Goal: Task Accomplishment & Management: Complete application form

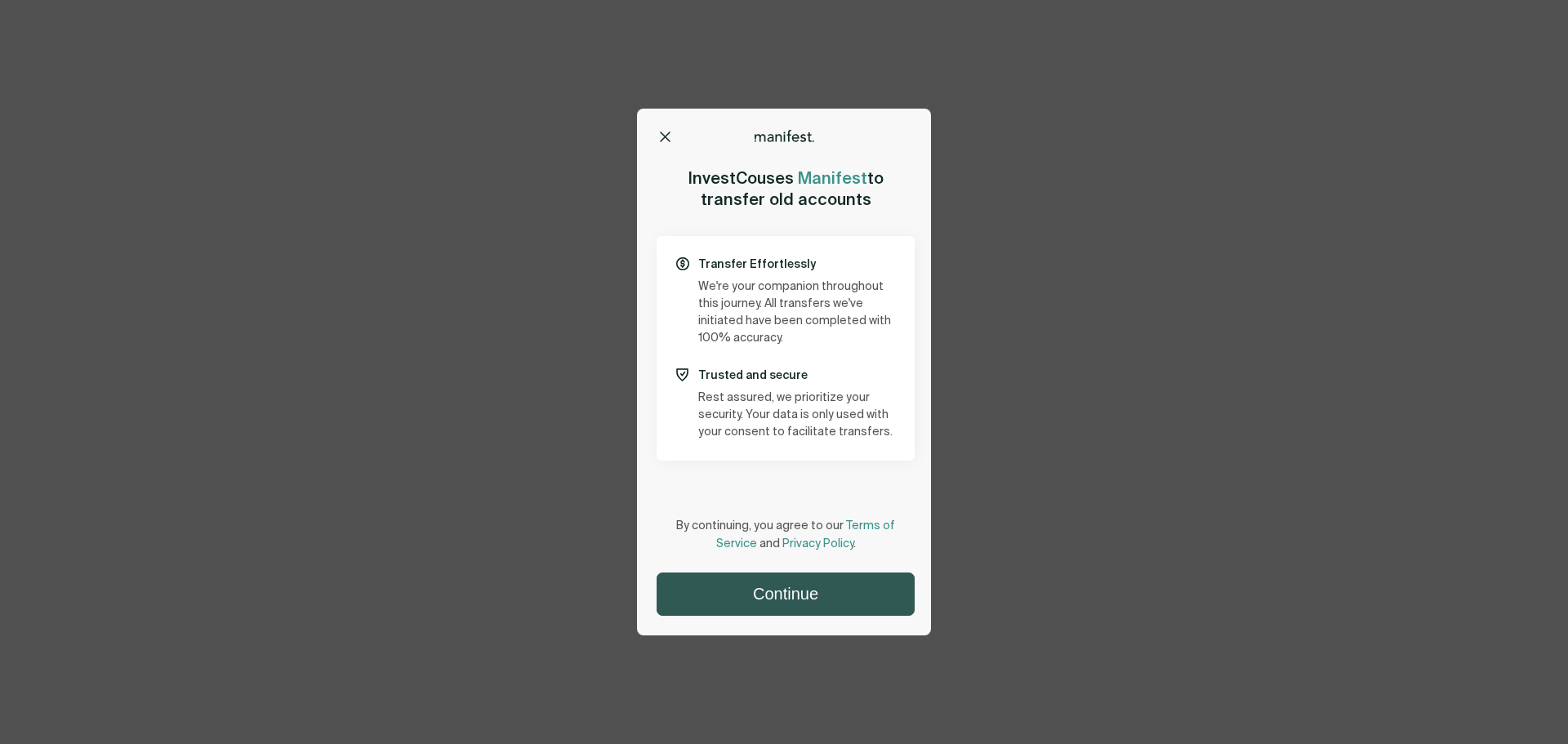
click at [781, 591] on button "Continue" at bounding box center [786, 593] width 257 height 41
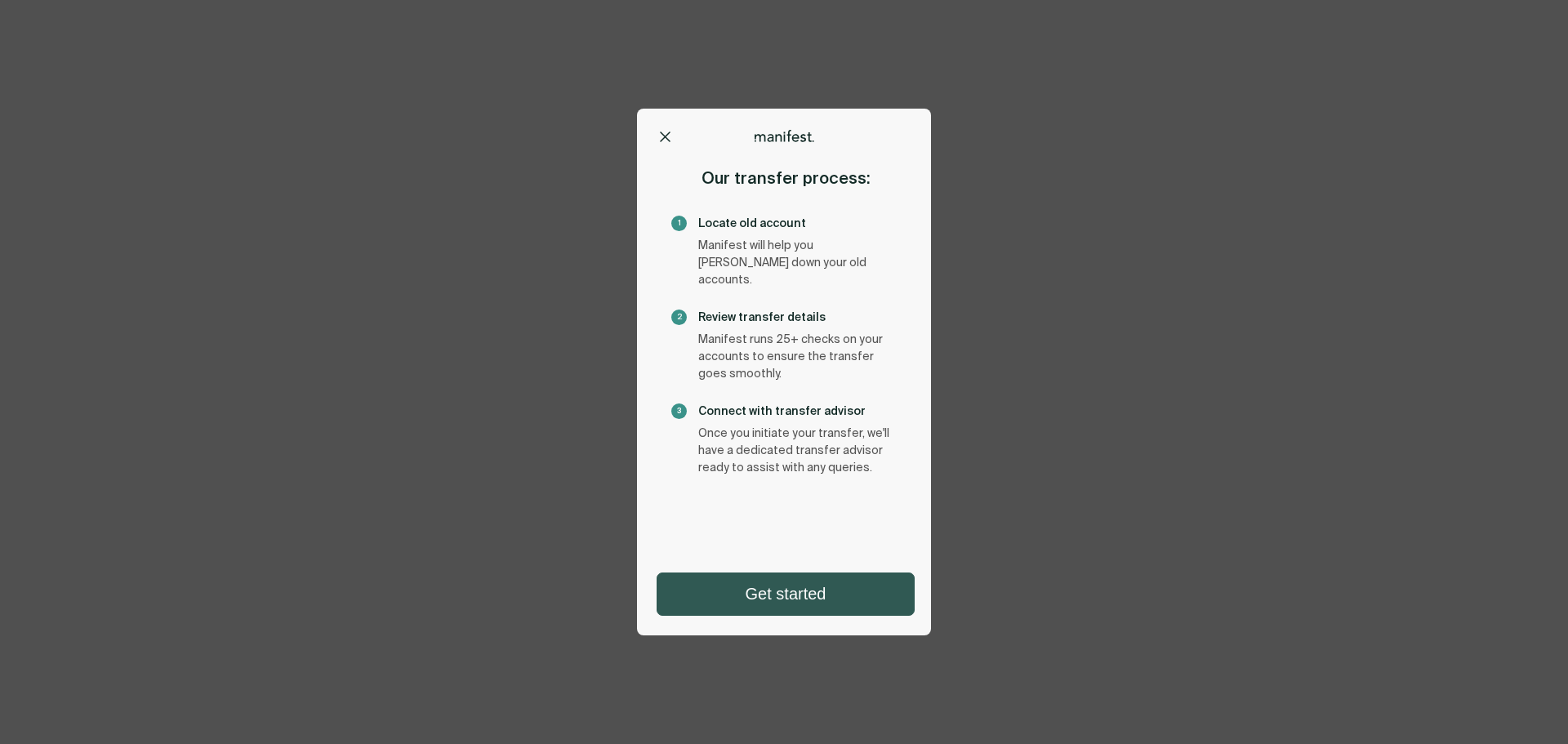
click at [750, 606] on button "Get started" at bounding box center [786, 593] width 257 height 41
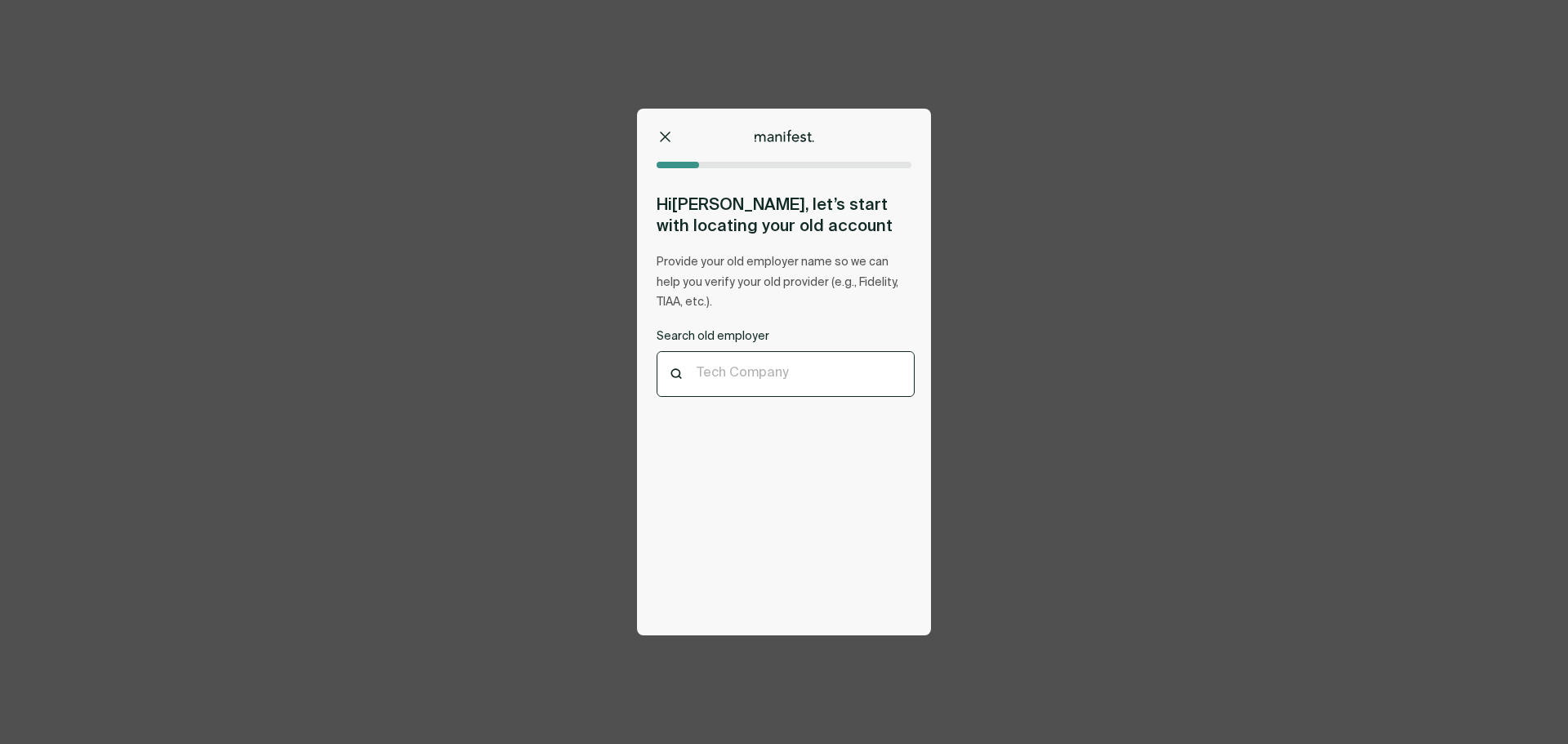
click at [770, 377] on div at bounding box center [786, 375] width 178 height 15
click at [744, 434] on div ""ruggable"" at bounding box center [786, 427] width 257 height 48
type input "********"
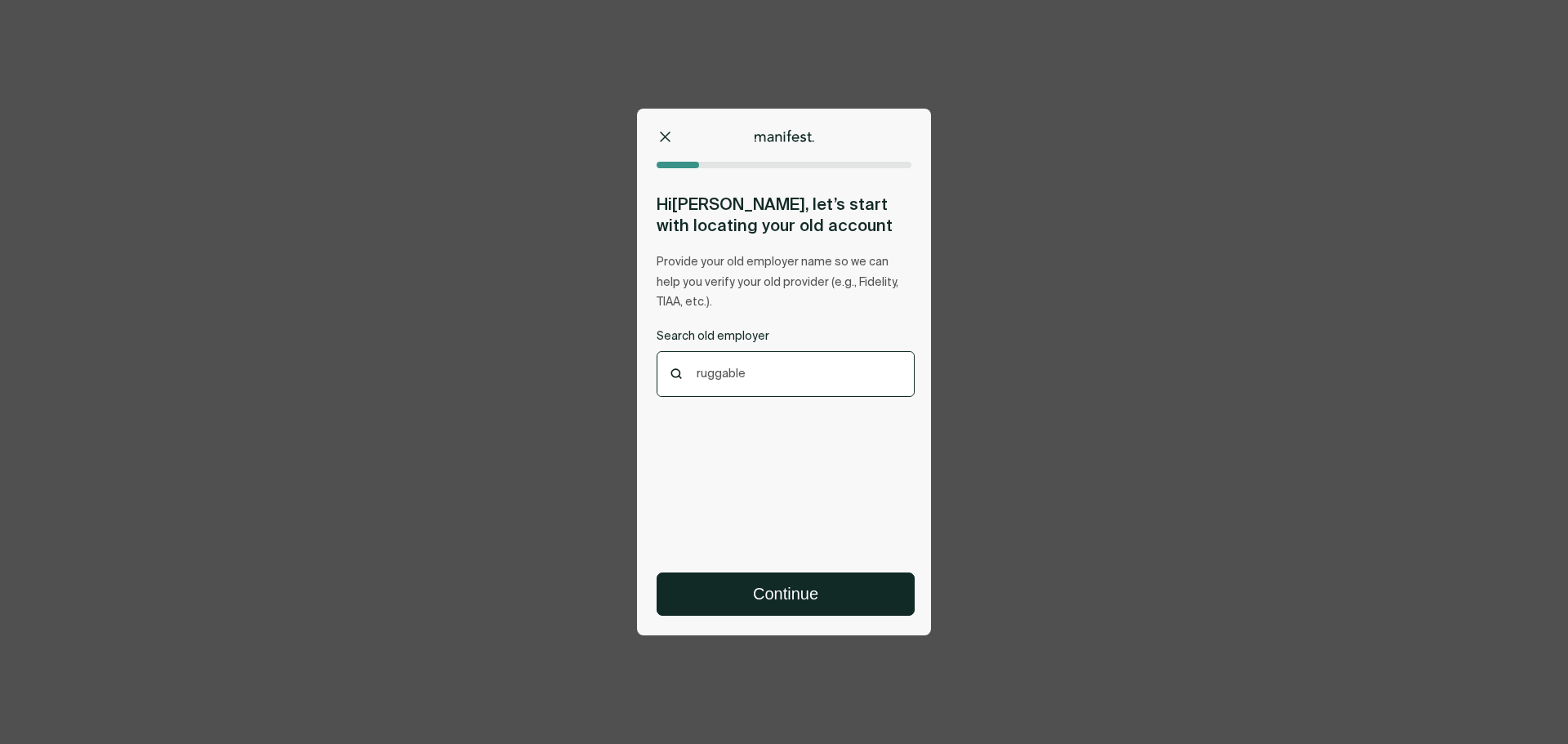
click at [745, 389] on div "ruggable" at bounding box center [786, 374] width 257 height 45
click at [744, 389] on div "ruggable" at bounding box center [786, 374] width 257 height 45
click at [744, 388] on div "ruggable" at bounding box center [786, 374] width 257 height 45
click at [725, 384] on div "ruggable" at bounding box center [786, 374] width 257 height 45
click at [724, 384] on div "ruggable" at bounding box center [786, 374] width 257 height 45
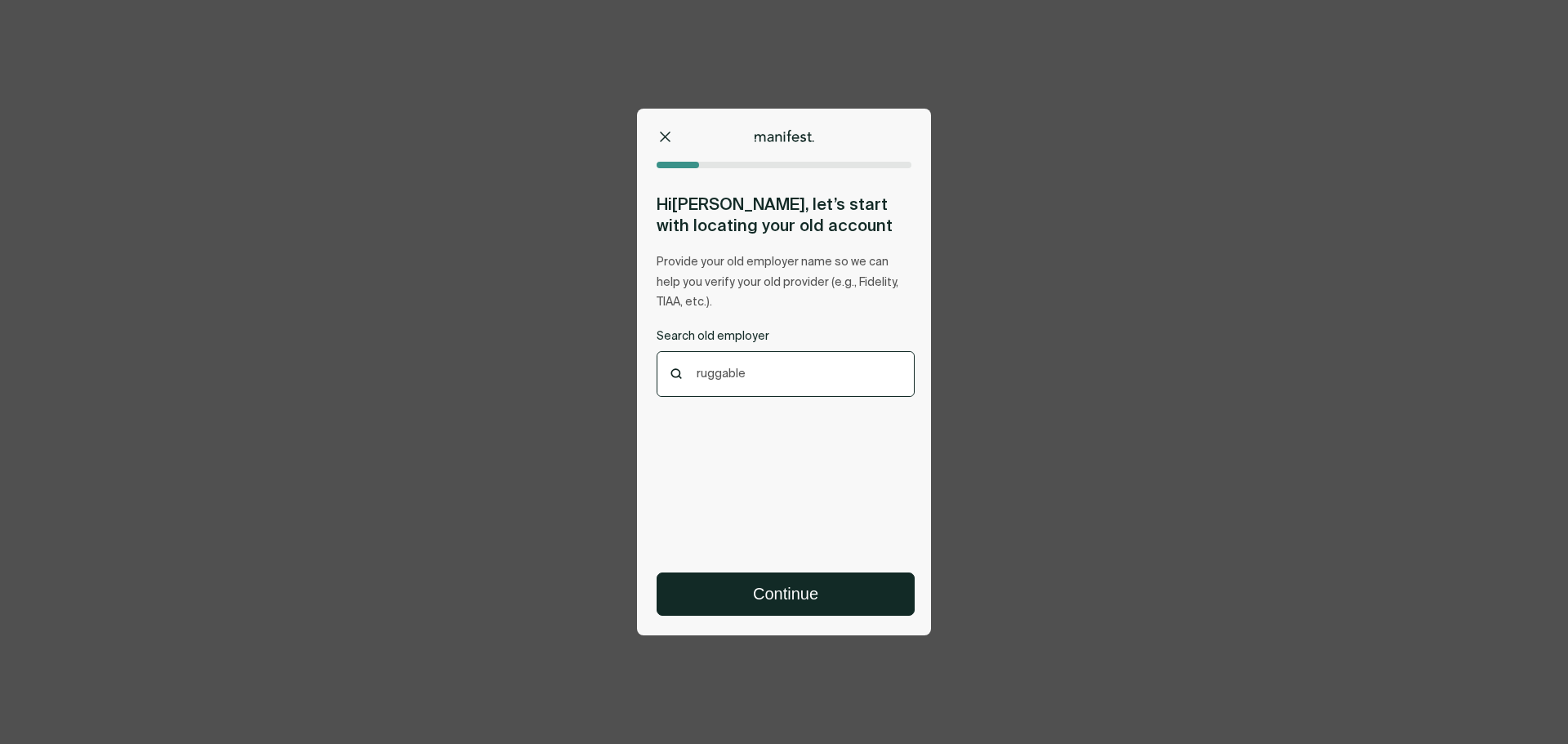
click at [719, 374] on div at bounding box center [786, 375] width 178 height 15
click at [728, 373] on div at bounding box center [786, 375] width 178 height 15
click at [727, 372] on div at bounding box center [786, 375] width 178 height 15
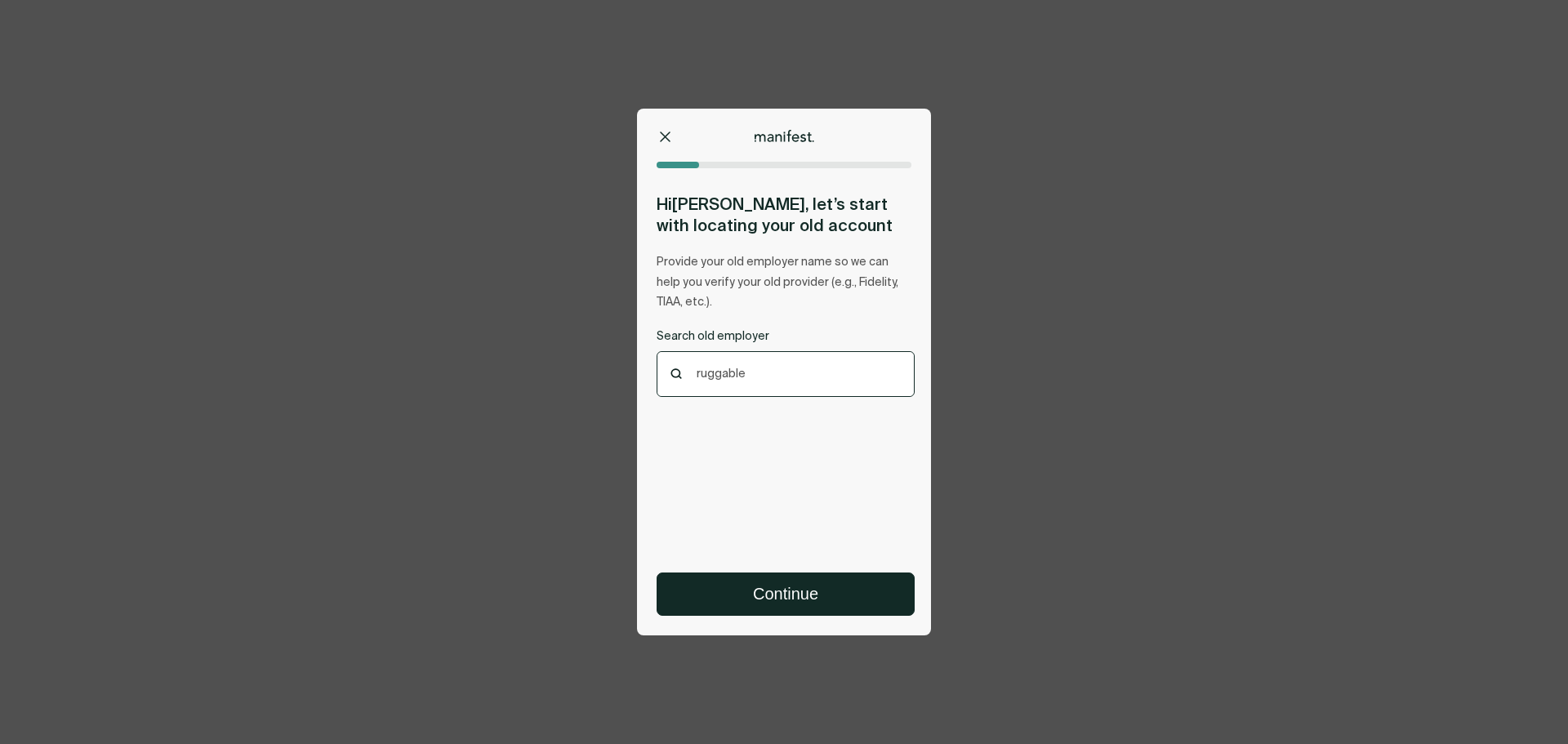
drag, startPoint x: 697, startPoint y: 375, endPoint x: 786, endPoint y: 375, distance: 89.0
click at [783, 375] on div at bounding box center [786, 375] width 178 height 15
click at [765, 429] on div ""Accenture"" at bounding box center [786, 427] width 257 height 48
type input "*********"
click at [796, 590] on button "Continue" at bounding box center [786, 593] width 257 height 41
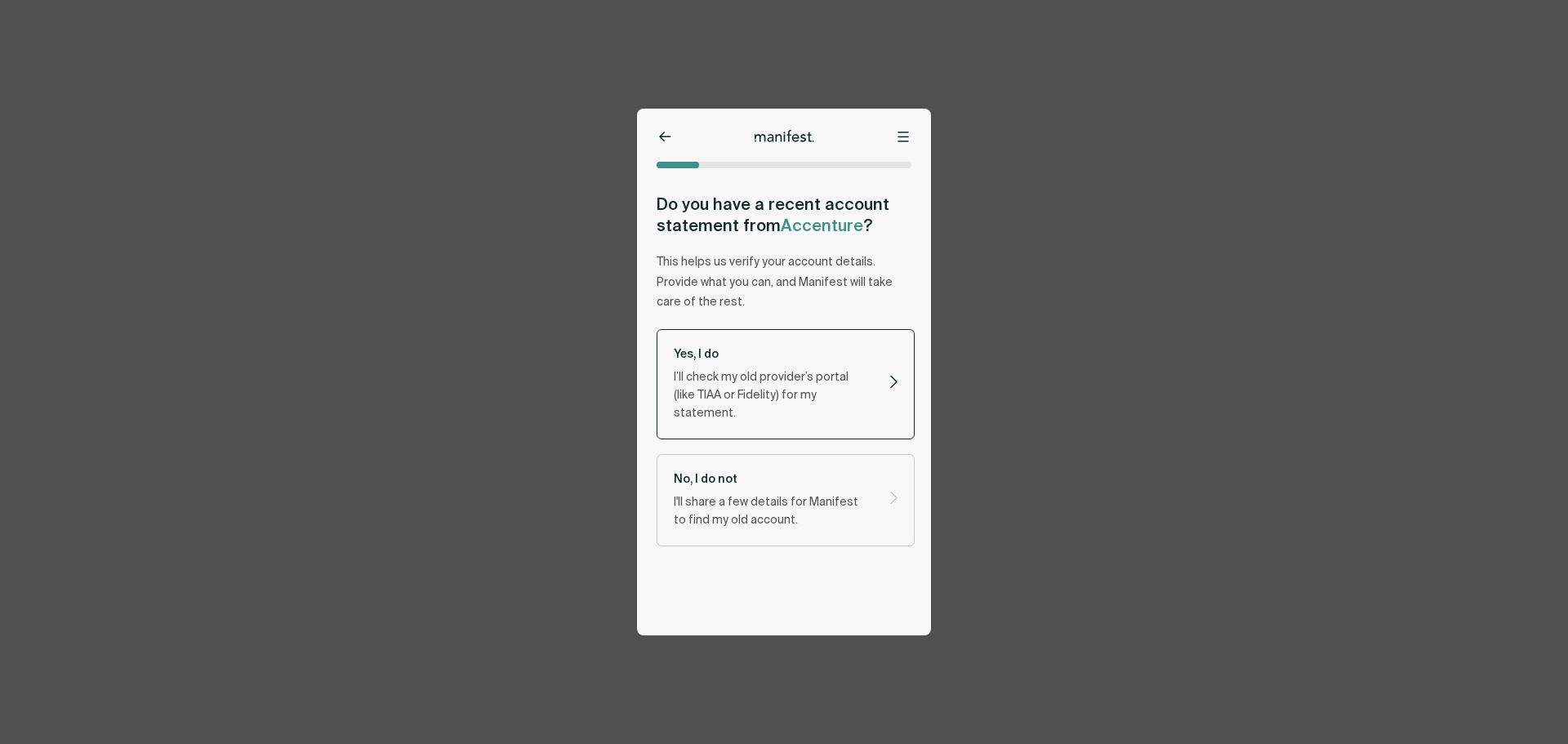
click at [781, 392] on p "I’ll check my old provider’s portal (like TIAA or Fidelity) for my statement." at bounding box center [772, 395] width 196 height 54
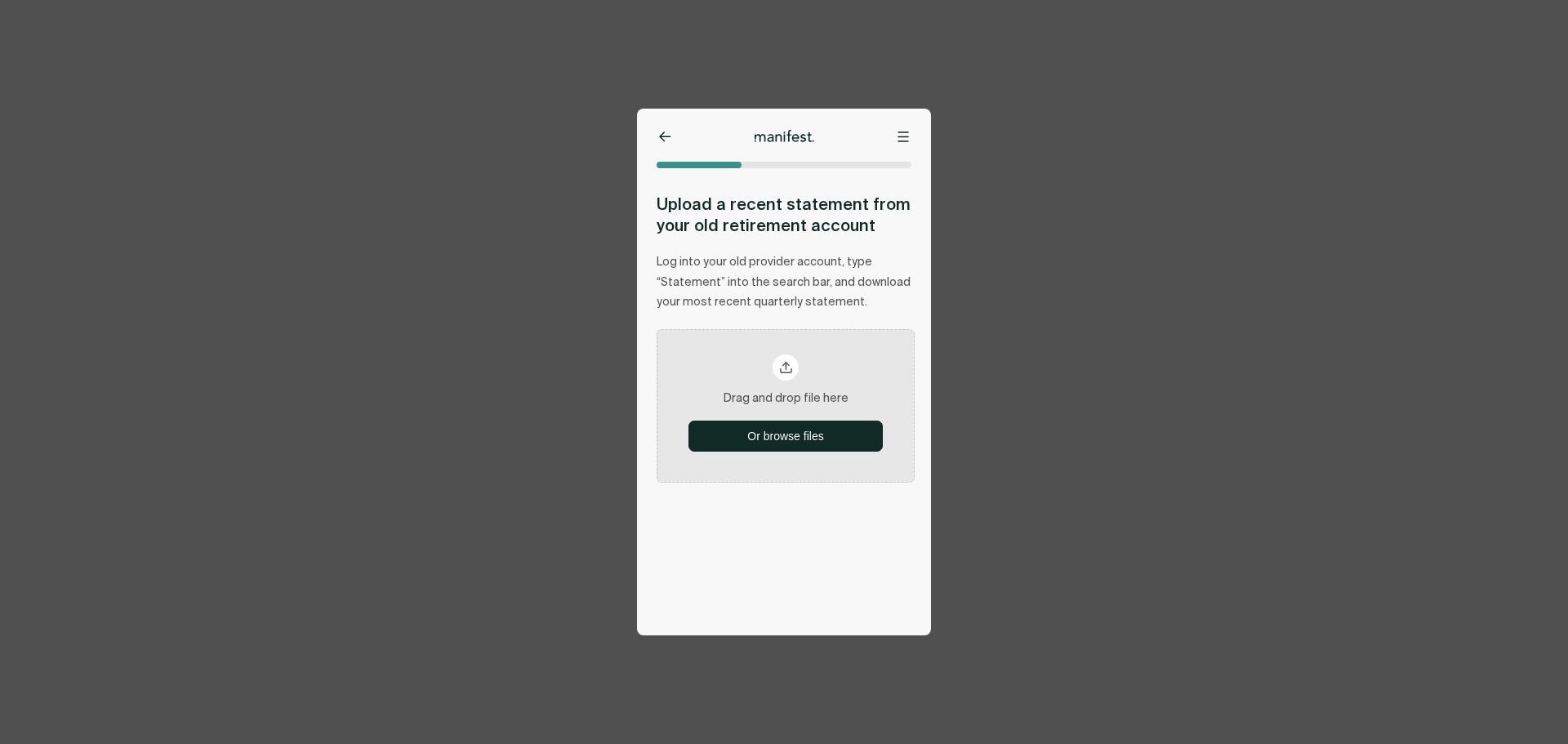
click at [661, 134] on icon at bounding box center [665, 136] width 12 height 11
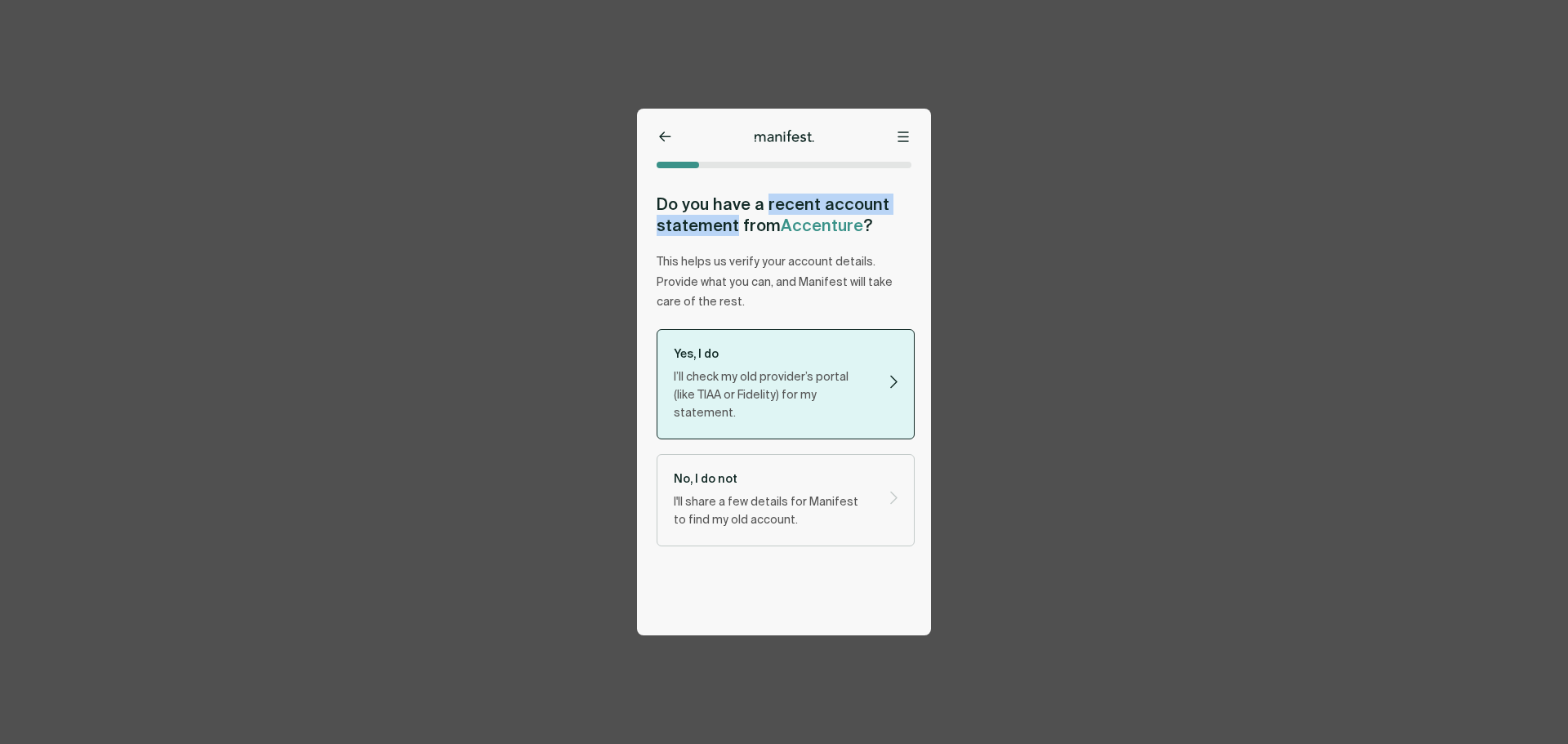
drag, startPoint x: 766, startPoint y: 202, endPoint x: 736, endPoint y: 222, distance: 36.1
click at [736, 222] on h2 "Do you have a recent account statement from Accenture ?" at bounding box center [785, 215] width 258 height 42
copy h2 "recent account statement"
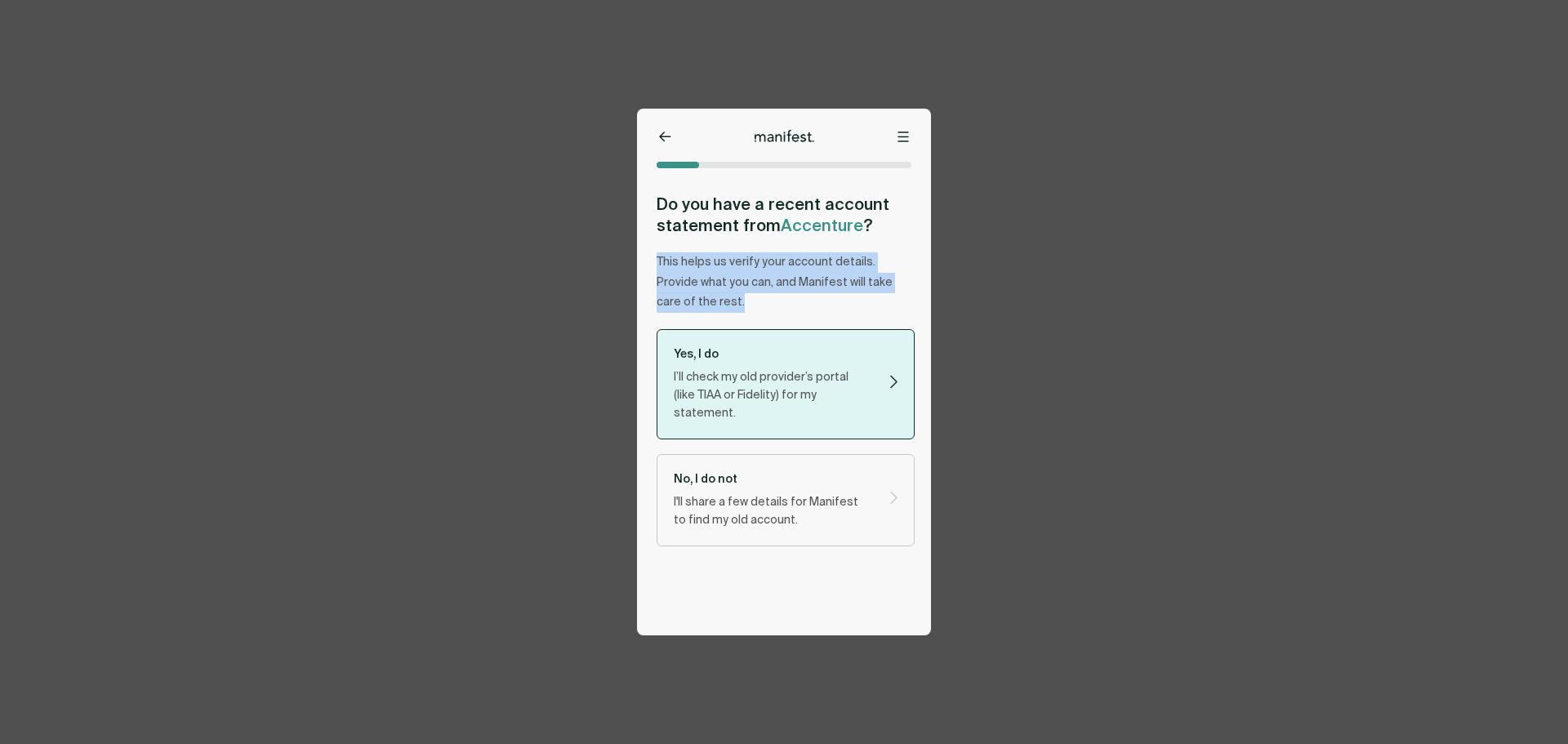
drag, startPoint x: 658, startPoint y: 258, endPoint x: 759, endPoint y: 305, distance: 111.4
click at [759, 305] on p "This helps us verify your account details. Provide what you can, and Manifest w…" at bounding box center [785, 282] width 258 height 60
click at [654, 139] on div at bounding box center [784, 136] width 294 height 13
click at [667, 138] on icon at bounding box center [665, 136] width 12 height 11
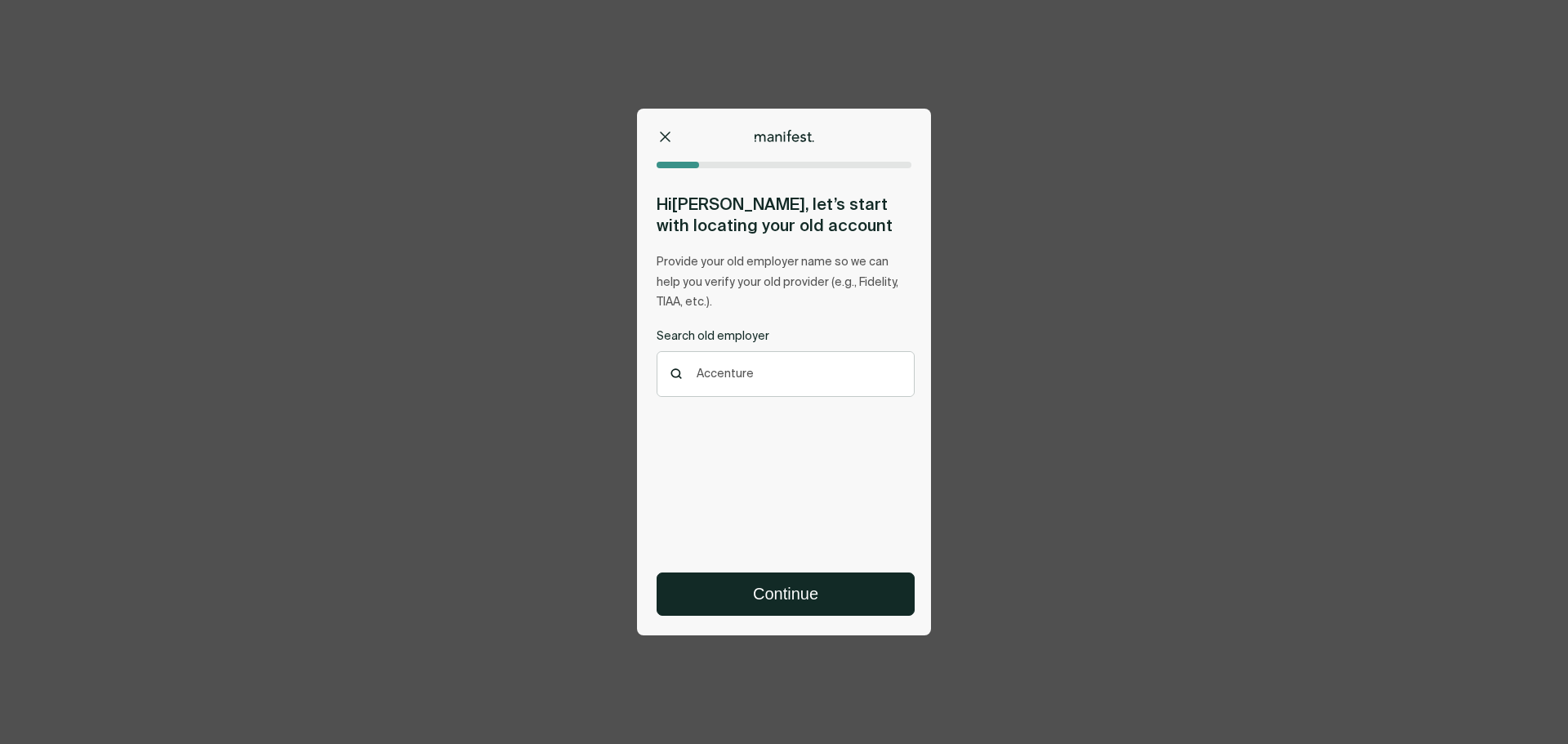
click at [657, 138] on button at bounding box center [664, 137] width 16 height 16
